Goal: Navigation & Orientation: Find specific page/section

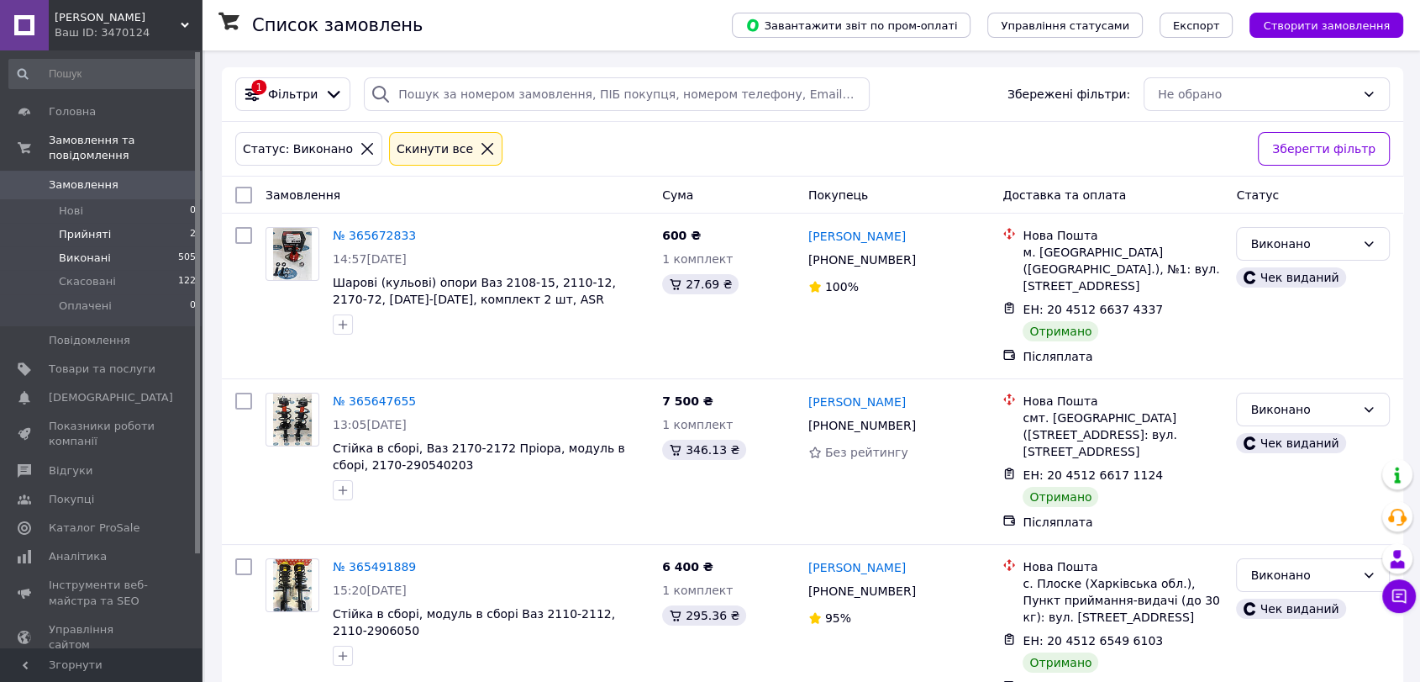
click at [84, 227] on span "Прийняті" at bounding box center [85, 234] width 52 height 15
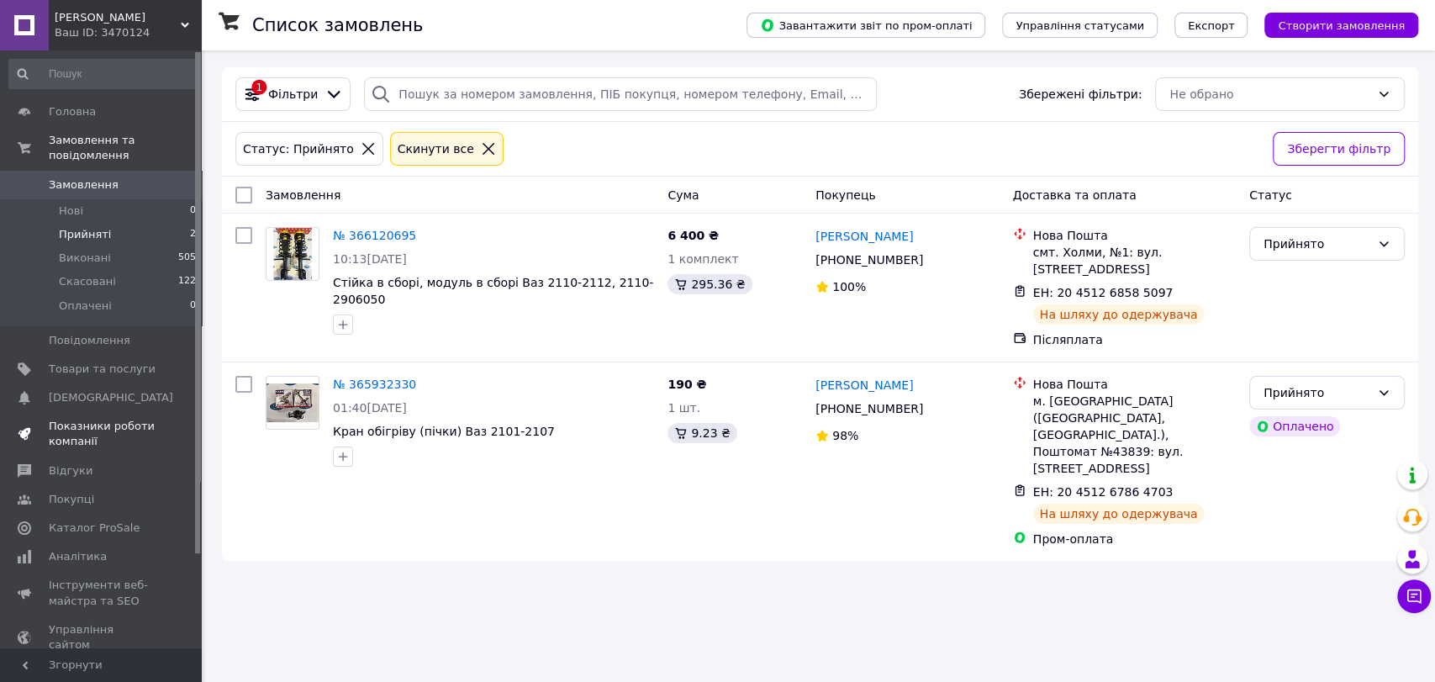
click at [98, 419] on span "Показники роботи компанії" at bounding box center [102, 434] width 107 height 30
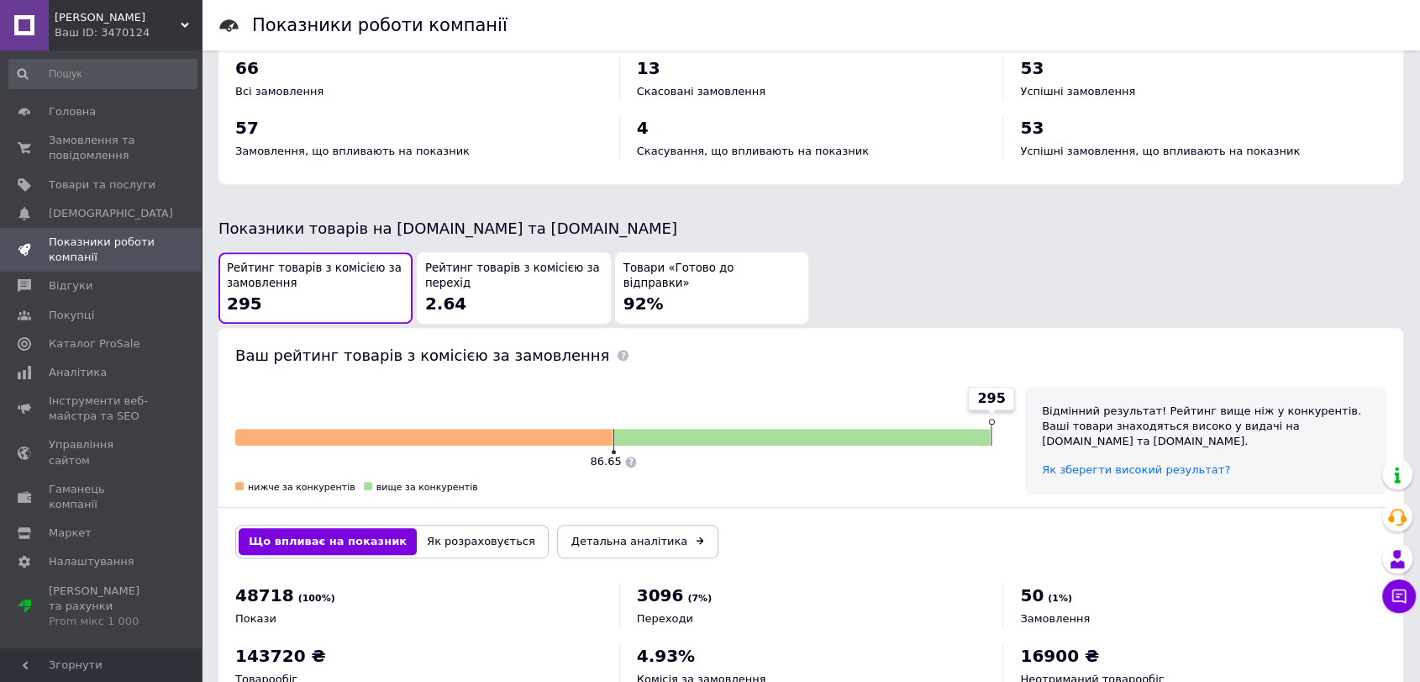
scroll to position [742, 0]
click at [115, 368] on span "Аналітика" at bounding box center [102, 372] width 107 height 15
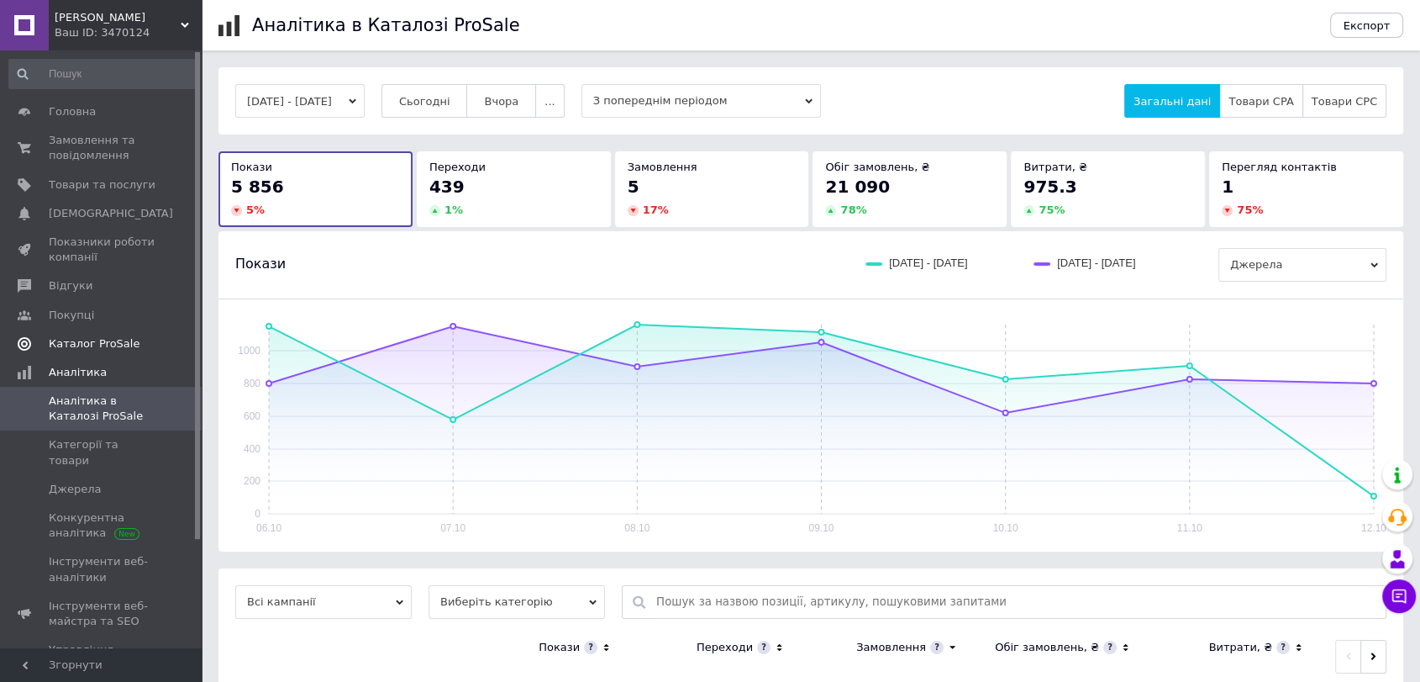
click at [73, 342] on span "Каталог ProSale" at bounding box center [94, 343] width 91 height 15
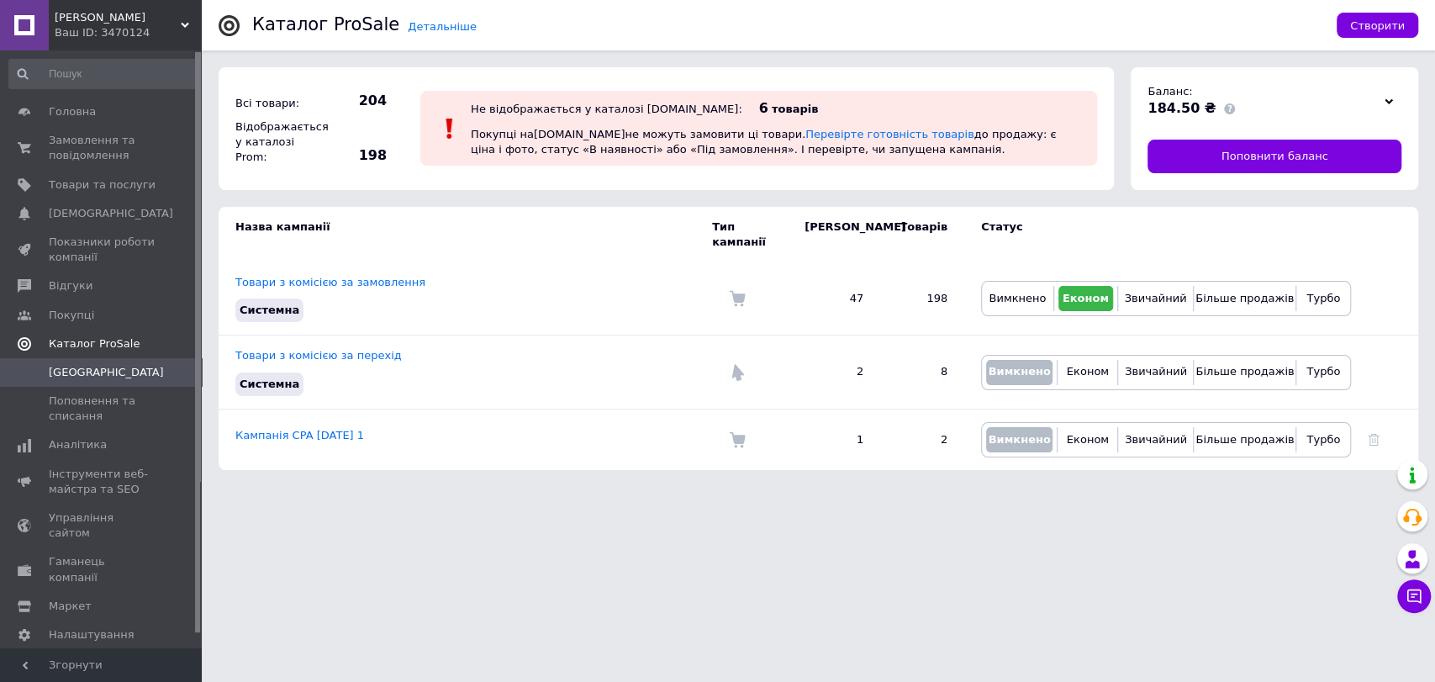
click at [73, 342] on span "Каталог ProSale" at bounding box center [94, 343] width 91 height 15
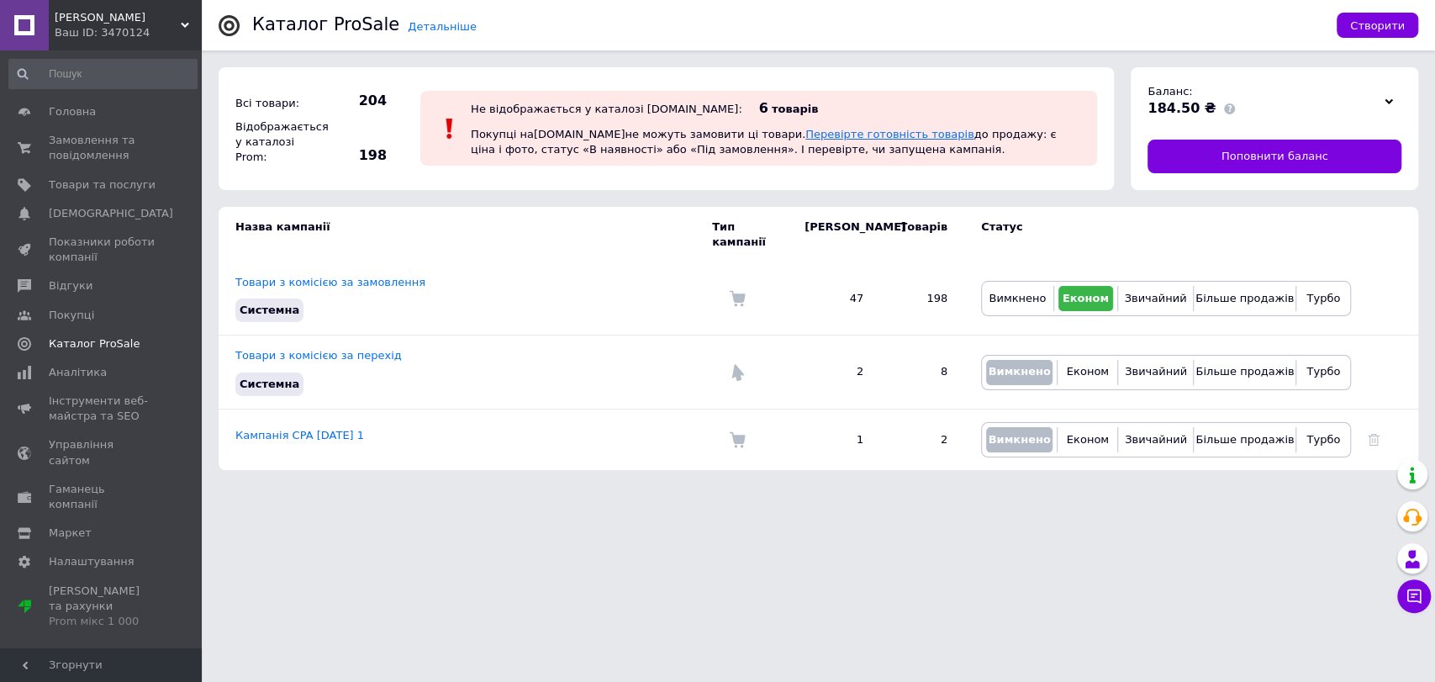
click at [820, 129] on link "Перевірте готовність товарів" at bounding box center [889, 134] width 169 height 13
